Goal: Use online tool/utility: Use online tool/utility

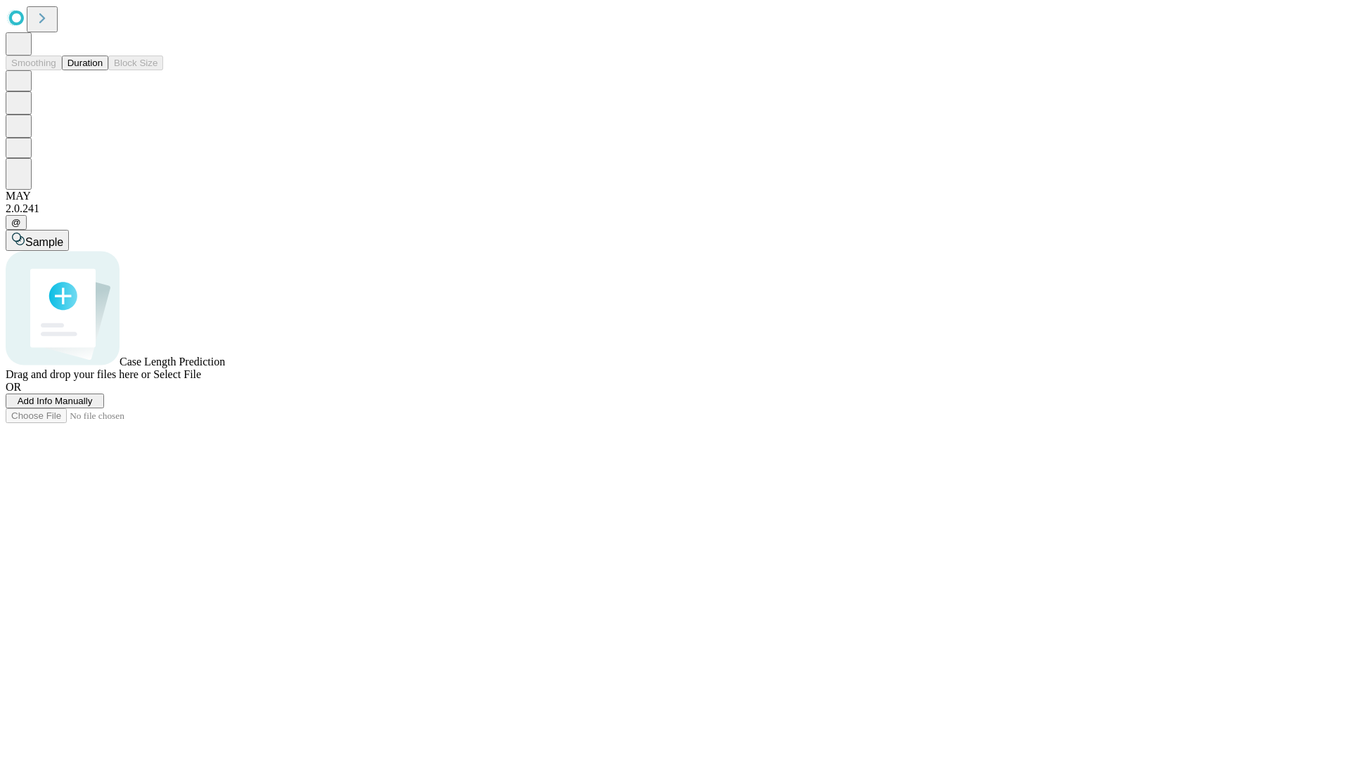
click at [201, 380] on span "Select File" at bounding box center [177, 374] width 48 height 12
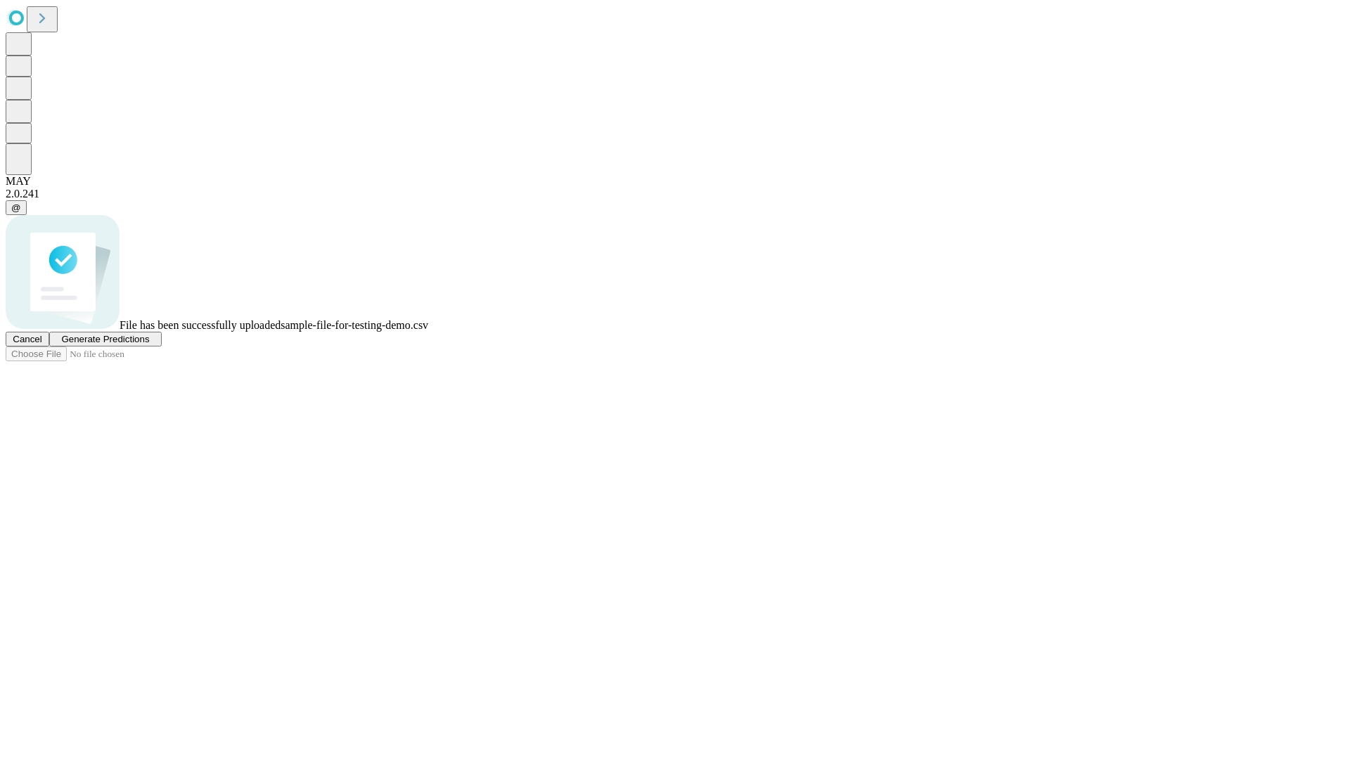
click at [149, 344] on span "Generate Predictions" at bounding box center [105, 339] width 88 height 11
